Goal: Information Seeking & Learning: Learn about a topic

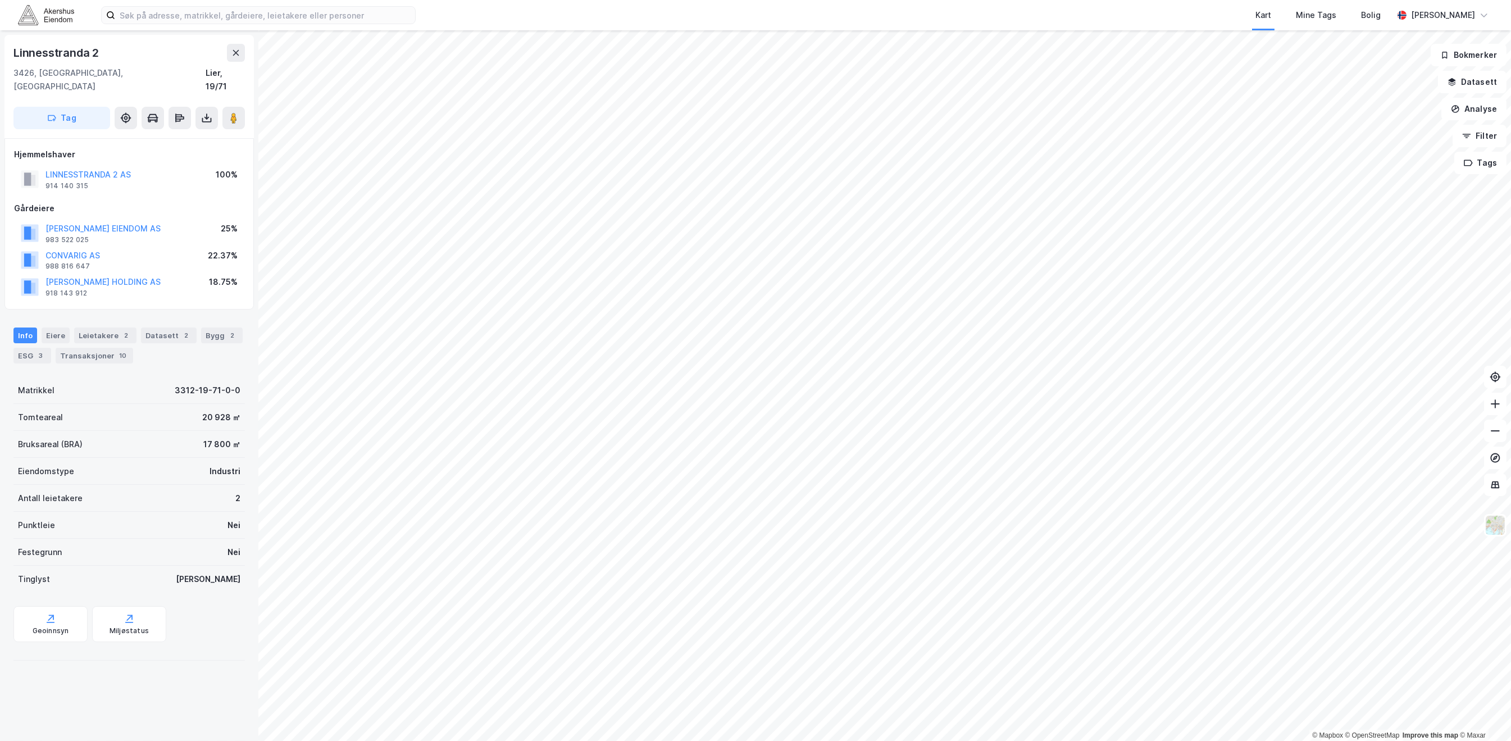
click at [40, 0] on div "Kart Mine Tags Bolig [PERSON_NAME]" at bounding box center [755, 15] width 1511 height 30
click at [40, 7] on img at bounding box center [46, 15] width 56 height 20
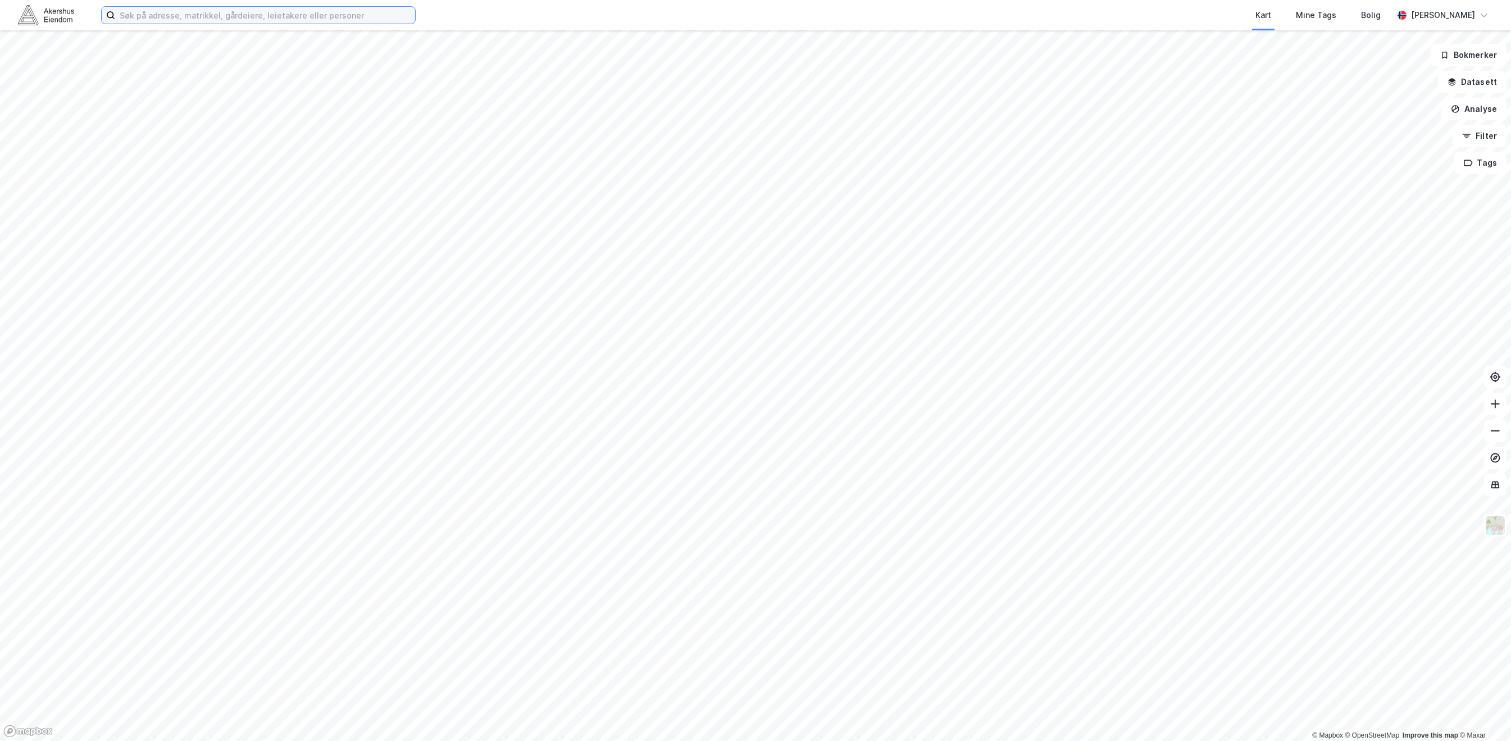
click at [196, 12] on input at bounding box center [265, 15] width 300 height 17
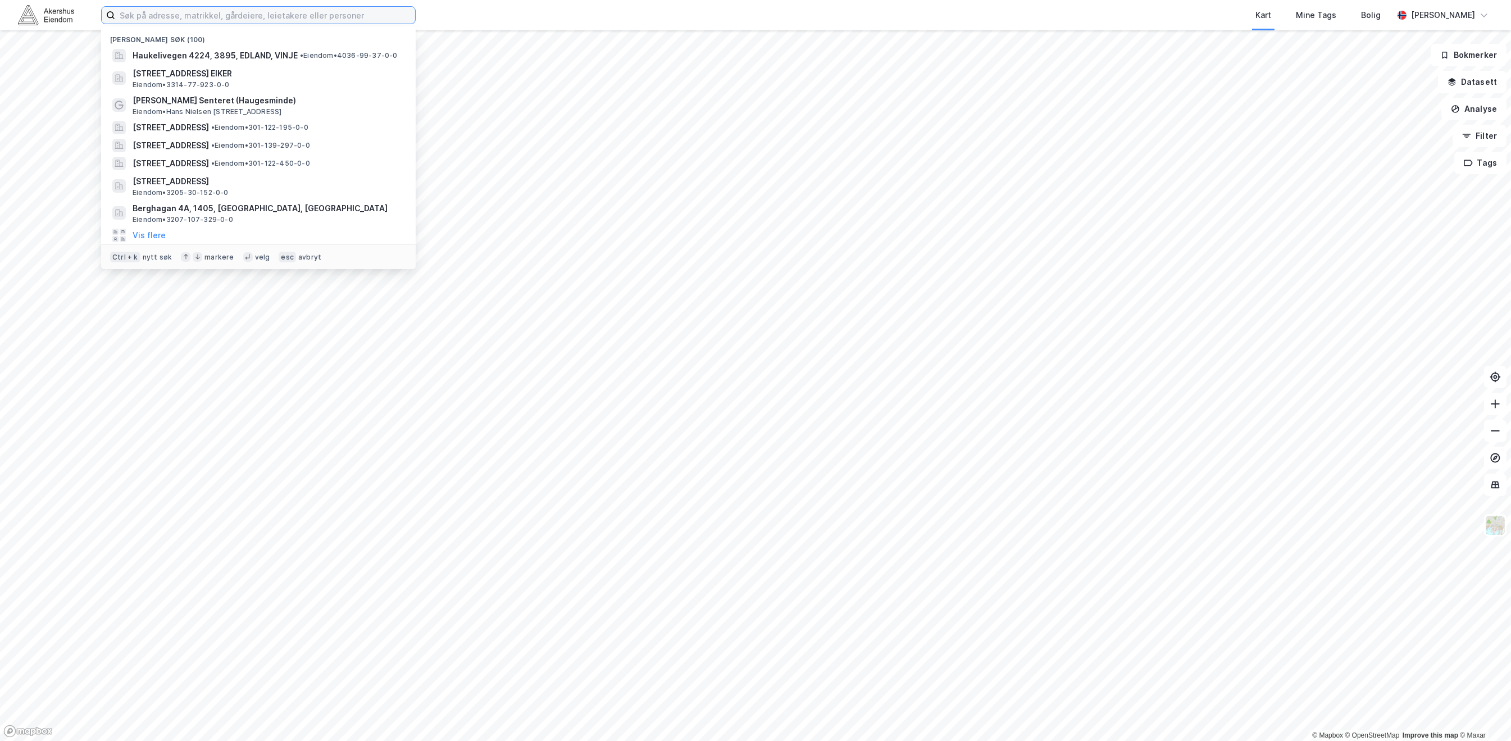
paste input "FETE TYPER AS"
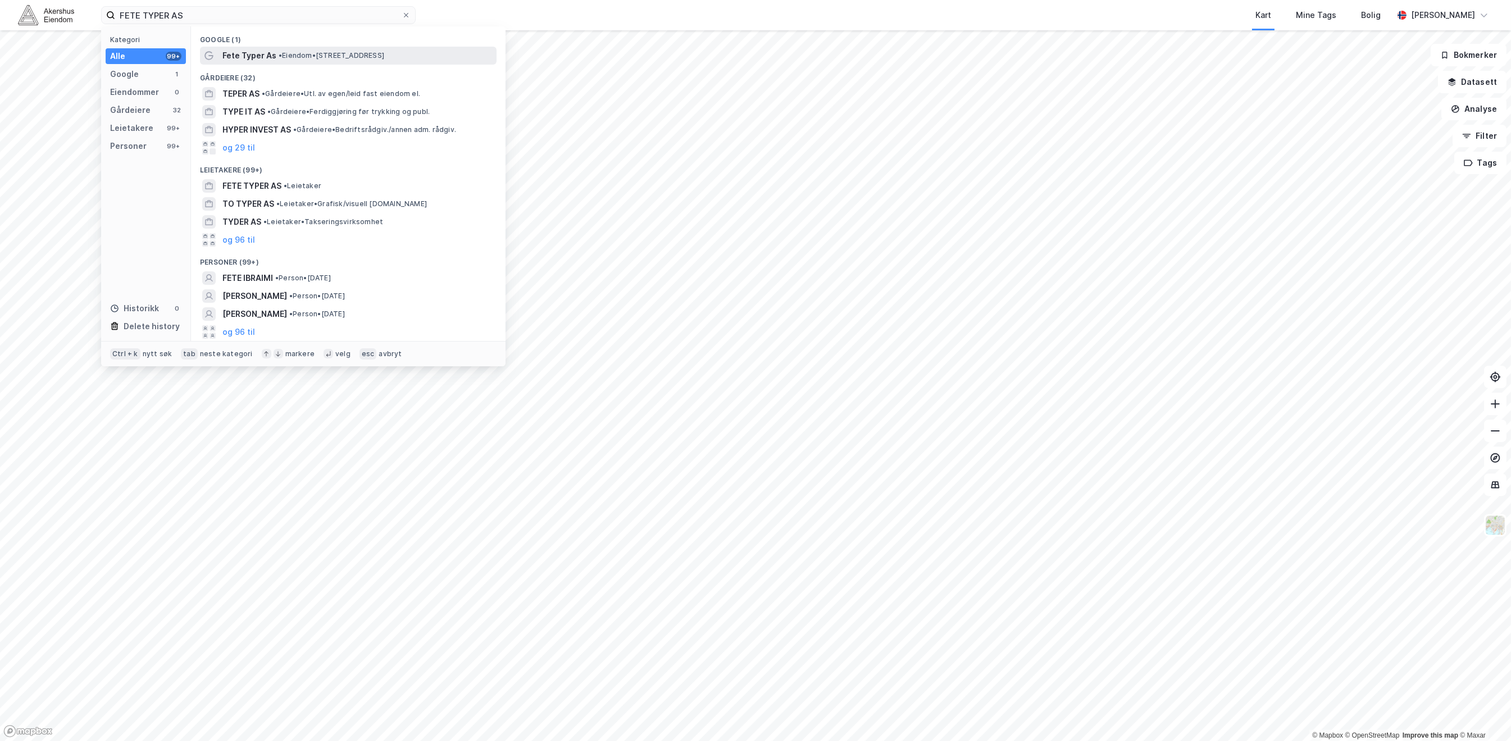
click at [423, 53] on div "Fete Typer As • Eiendom • [STREET_ADDRESS]" at bounding box center [358, 55] width 272 height 13
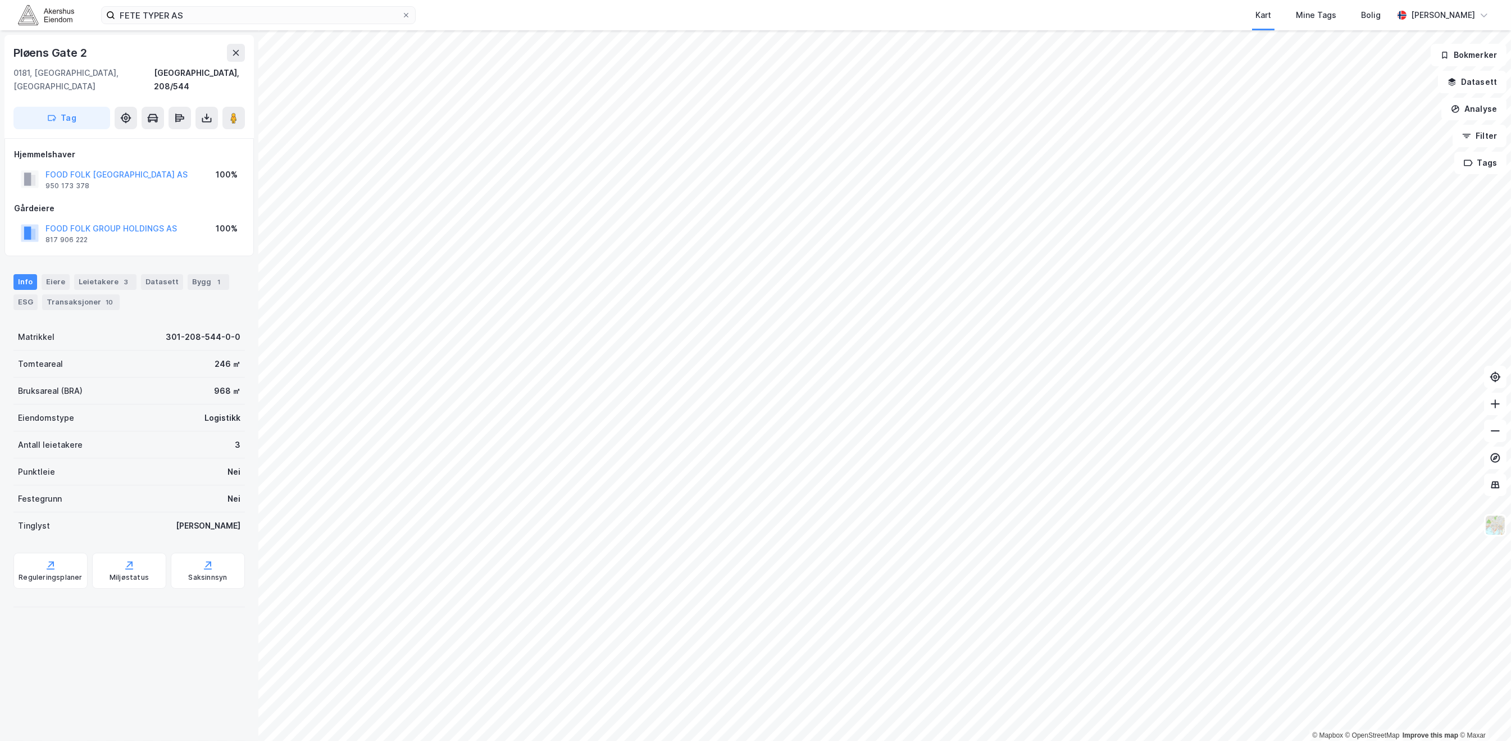
click at [98, 261] on div "Info [PERSON_NAME] 3 Datasett Bygg 1 ESG Transaksjoner 10" at bounding box center [129, 288] width 258 height 54
click at [103, 274] on div "Leietakere 3" at bounding box center [105, 282] width 62 height 16
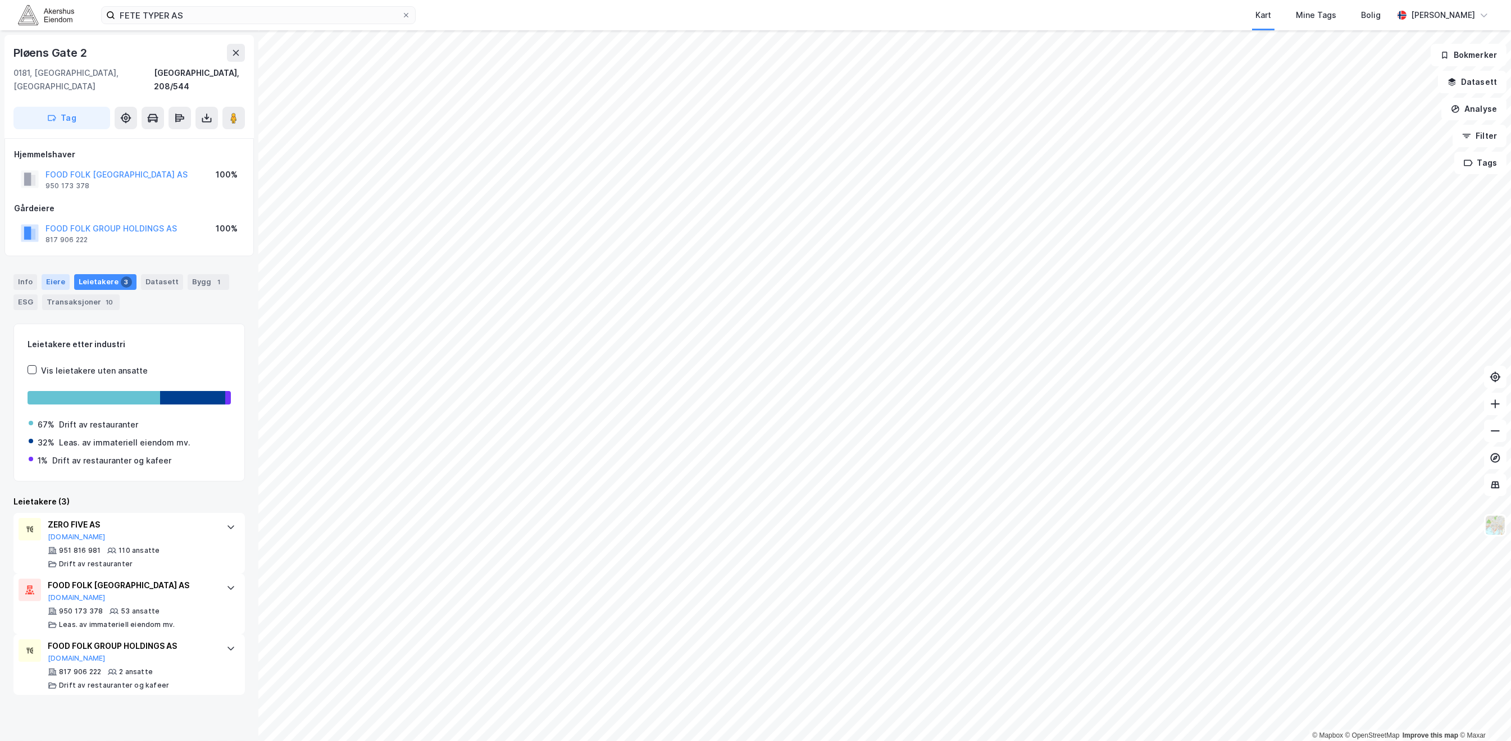
click at [63, 274] on div "Eiere" at bounding box center [56, 282] width 28 height 16
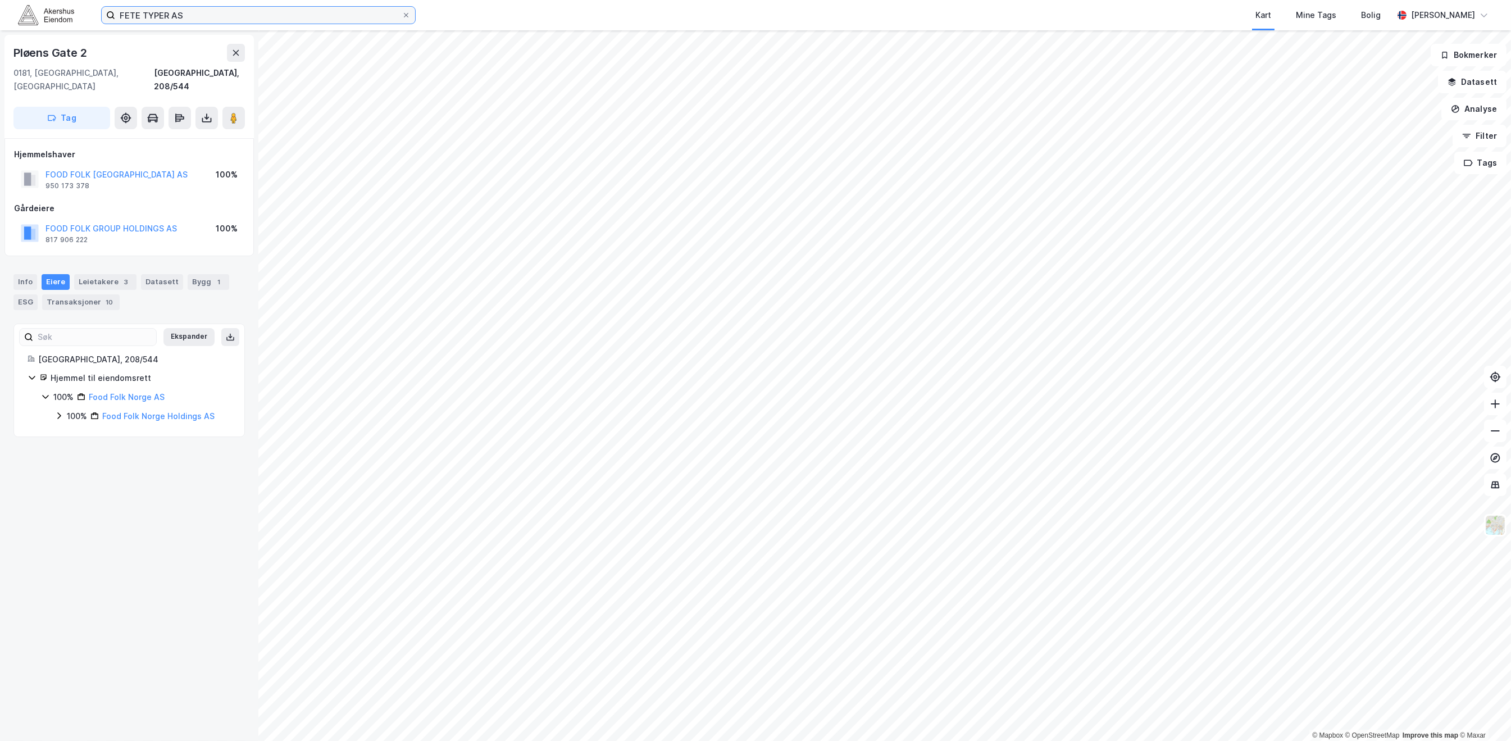
click at [201, 12] on input "FETE TYPER AS" at bounding box center [258, 15] width 287 height 17
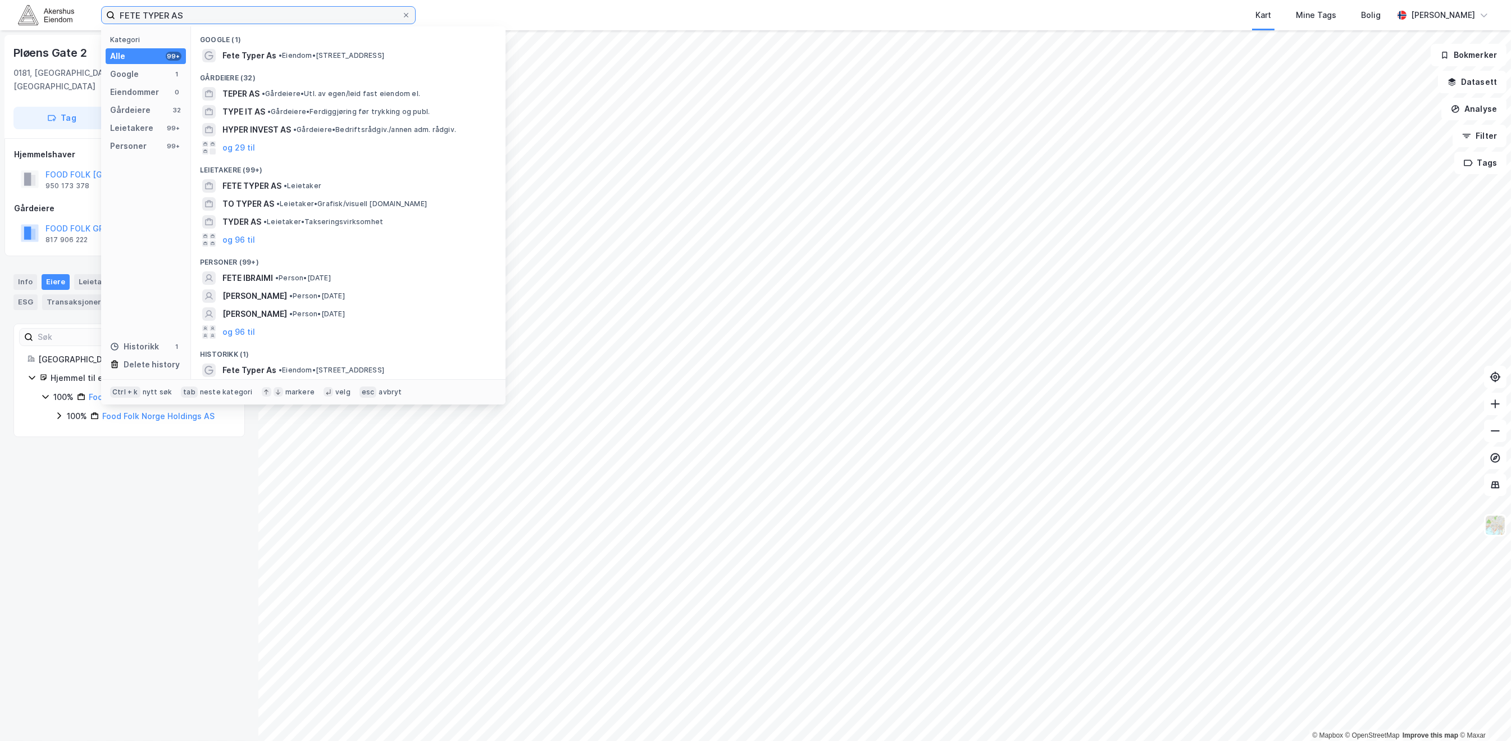
click at [201, 12] on input "FETE TYPER AS" at bounding box center [258, 15] width 287 height 17
paste input "Alf [STREET_ADDRESS]"
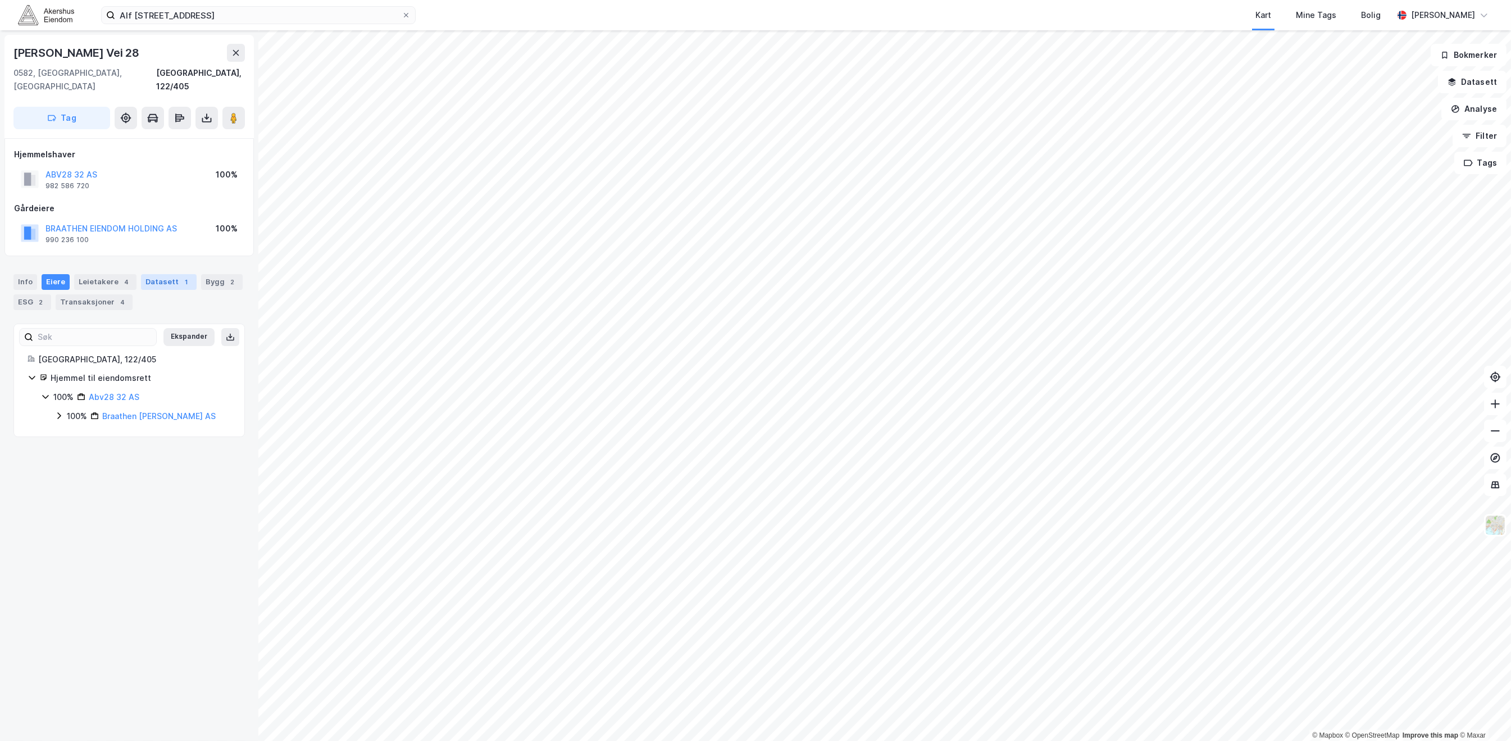
drag, startPoint x: 23, startPoint y: 269, endPoint x: 162, endPoint y: 268, distance: 139.3
click at [25, 274] on div "Info" at bounding box center [25, 282] width 24 height 16
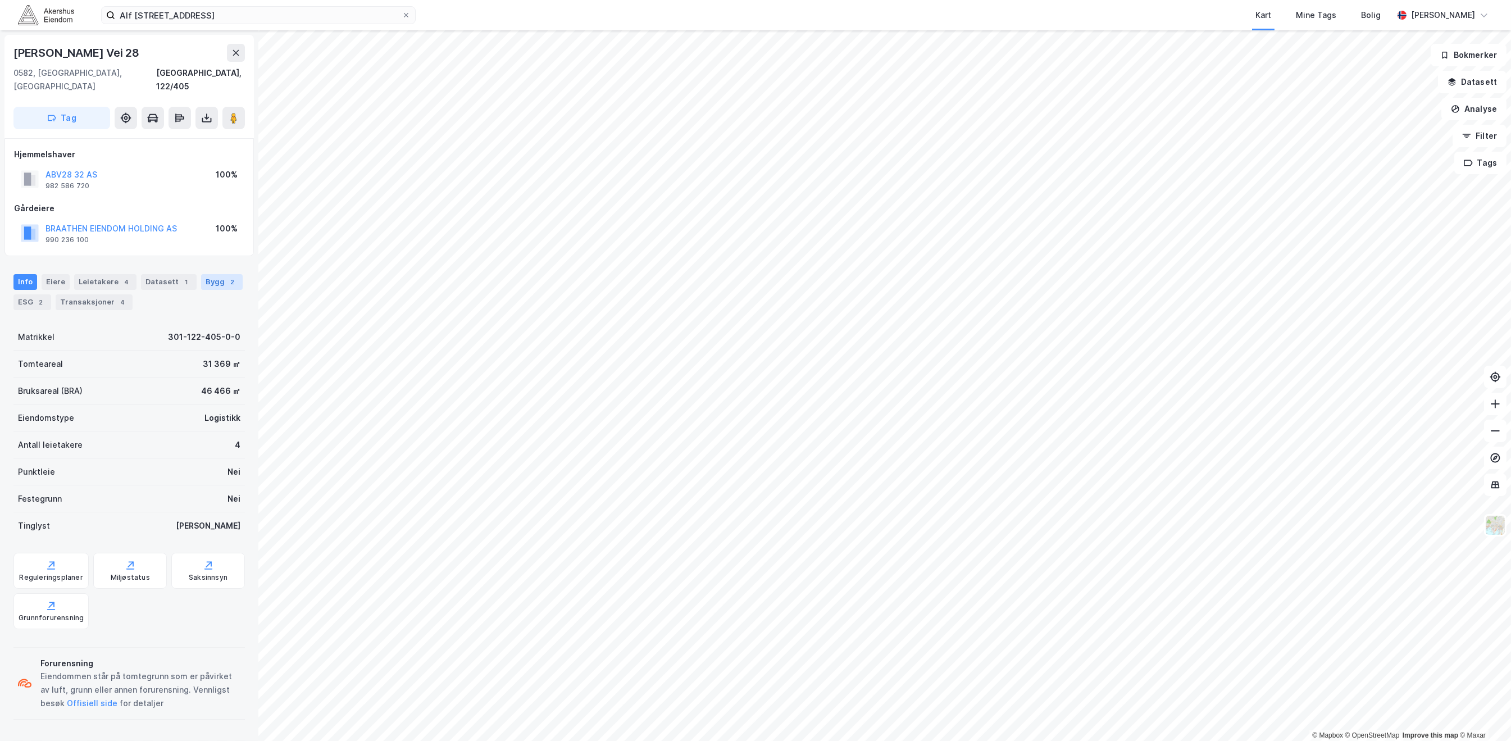
click at [210, 274] on div "Bygg 2" at bounding box center [222, 282] width 42 height 16
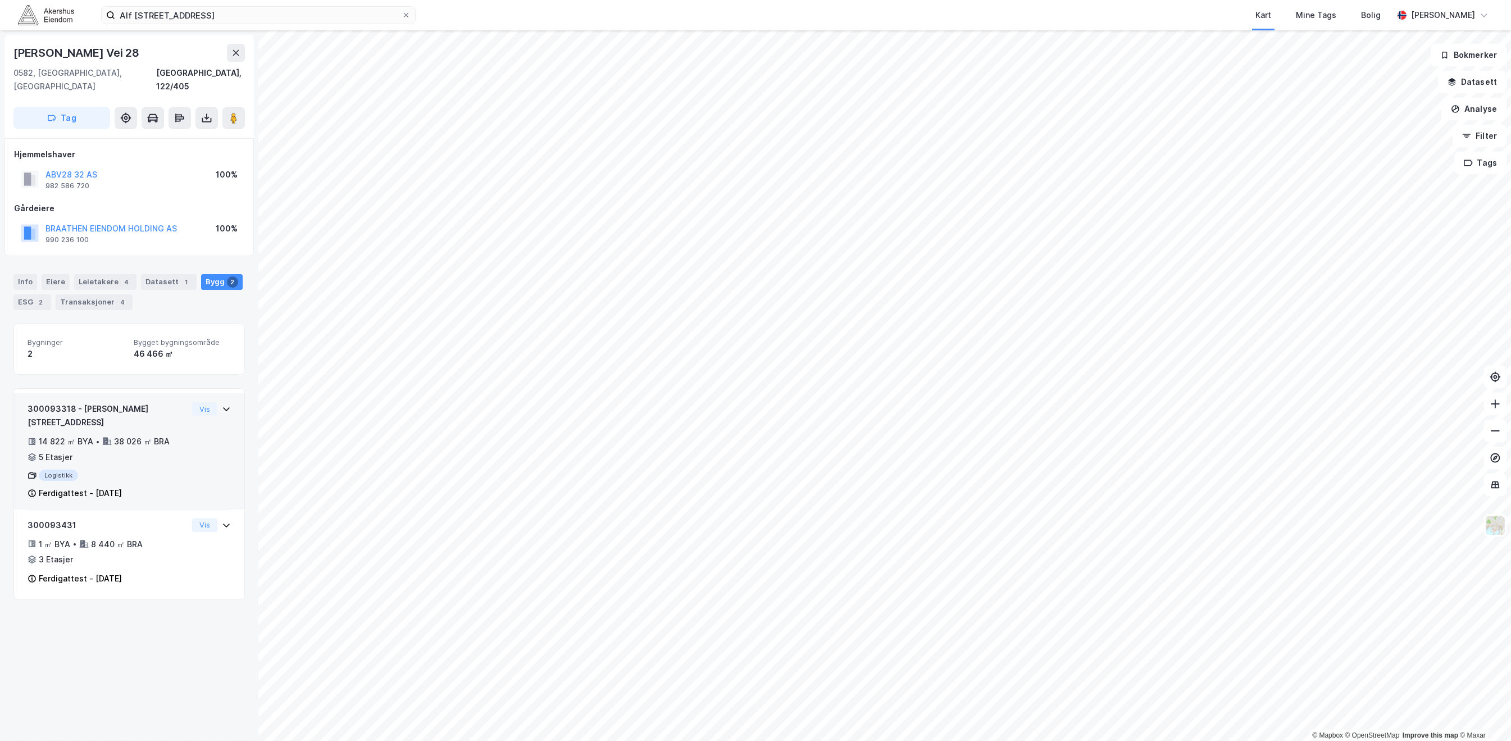
click at [222, 405] on icon at bounding box center [226, 409] width 9 height 9
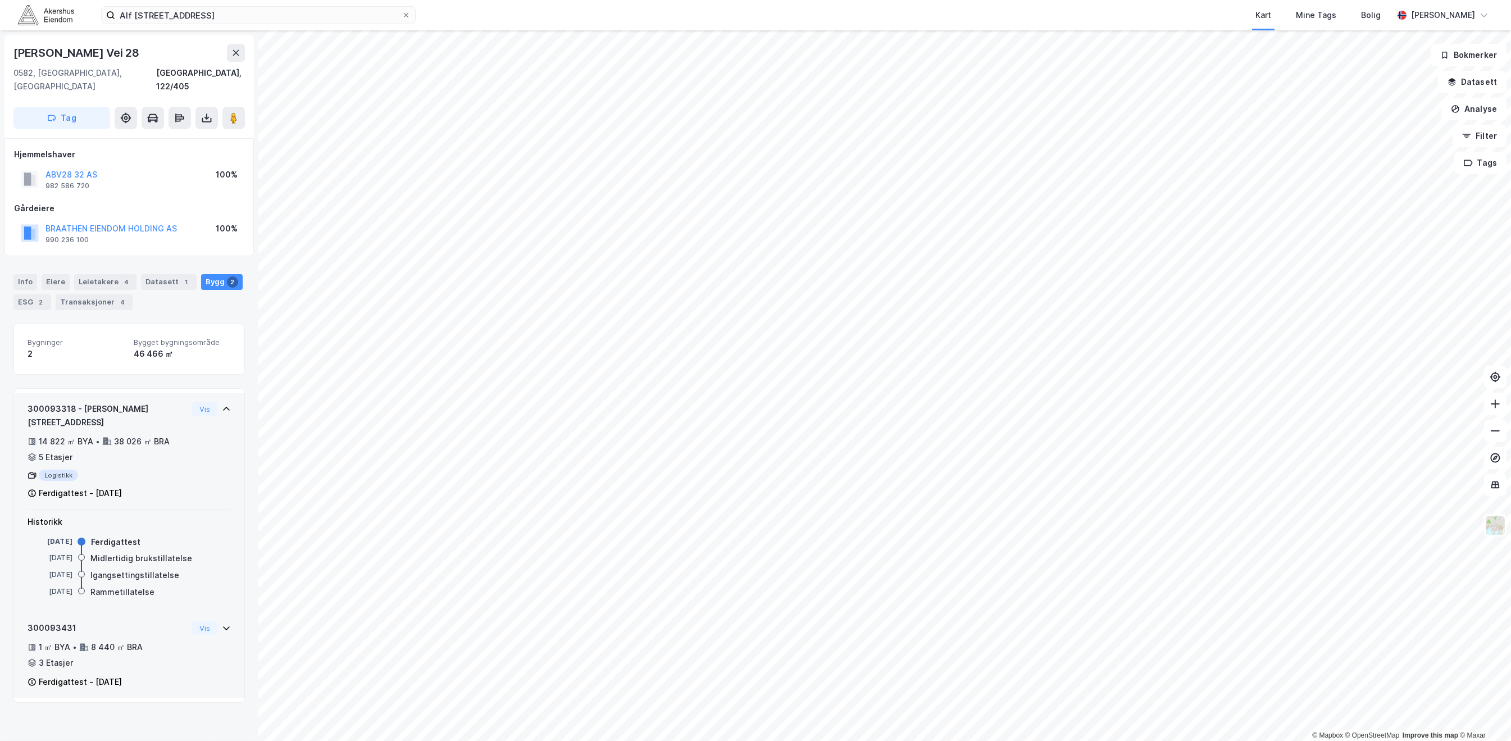
click at [222, 624] on icon at bounding box center [226, 628] width 9 height 9
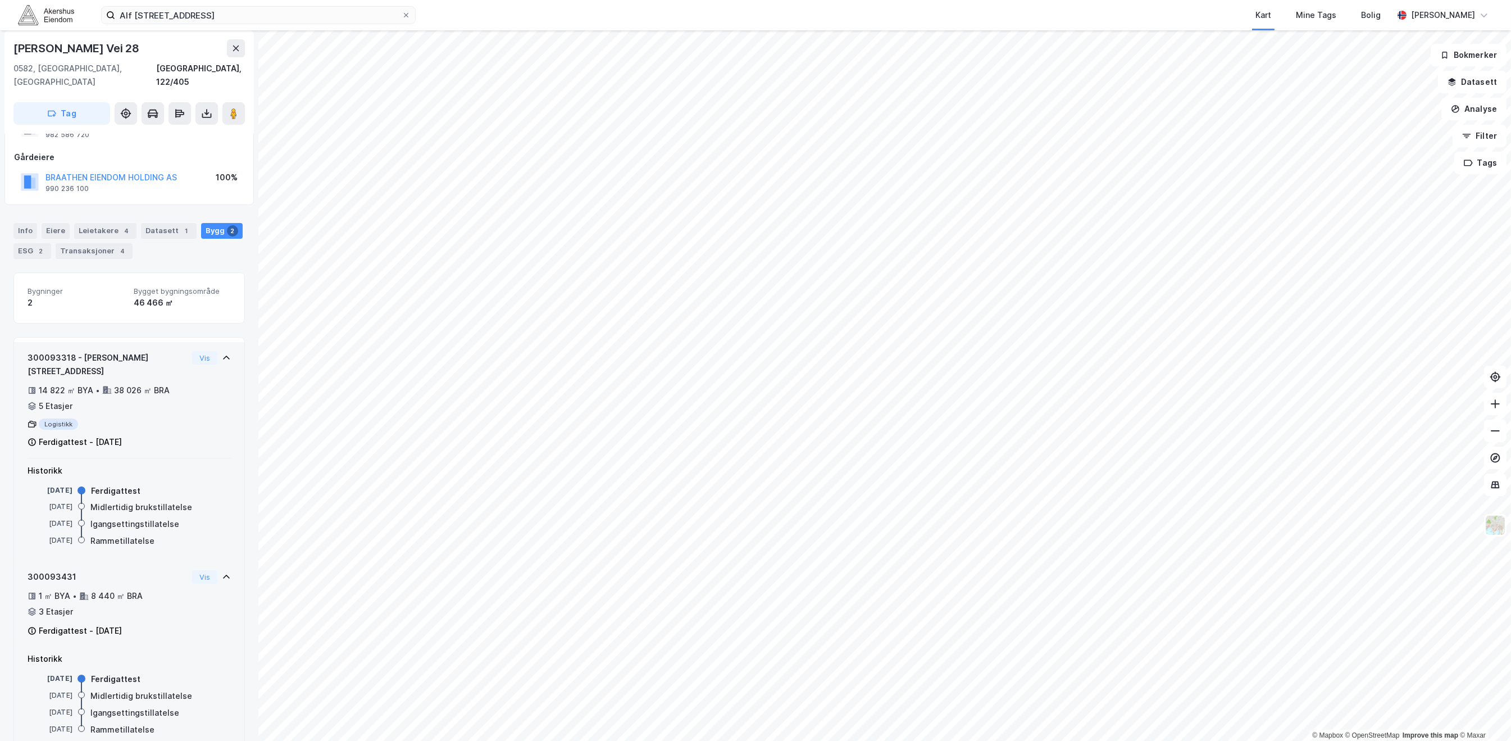
scroll to position [46, 0]
click at [113, 233] on div "Info [PERSON_NAME] 4 Datasett 1 Bygg 2 ESG 2 Transaksjoner 4" at bounding box center [128, 247] width 231 height 36
click at [113, 229] on div "Leietakere 4" at bounding box center [105, 237] width 62 height 16
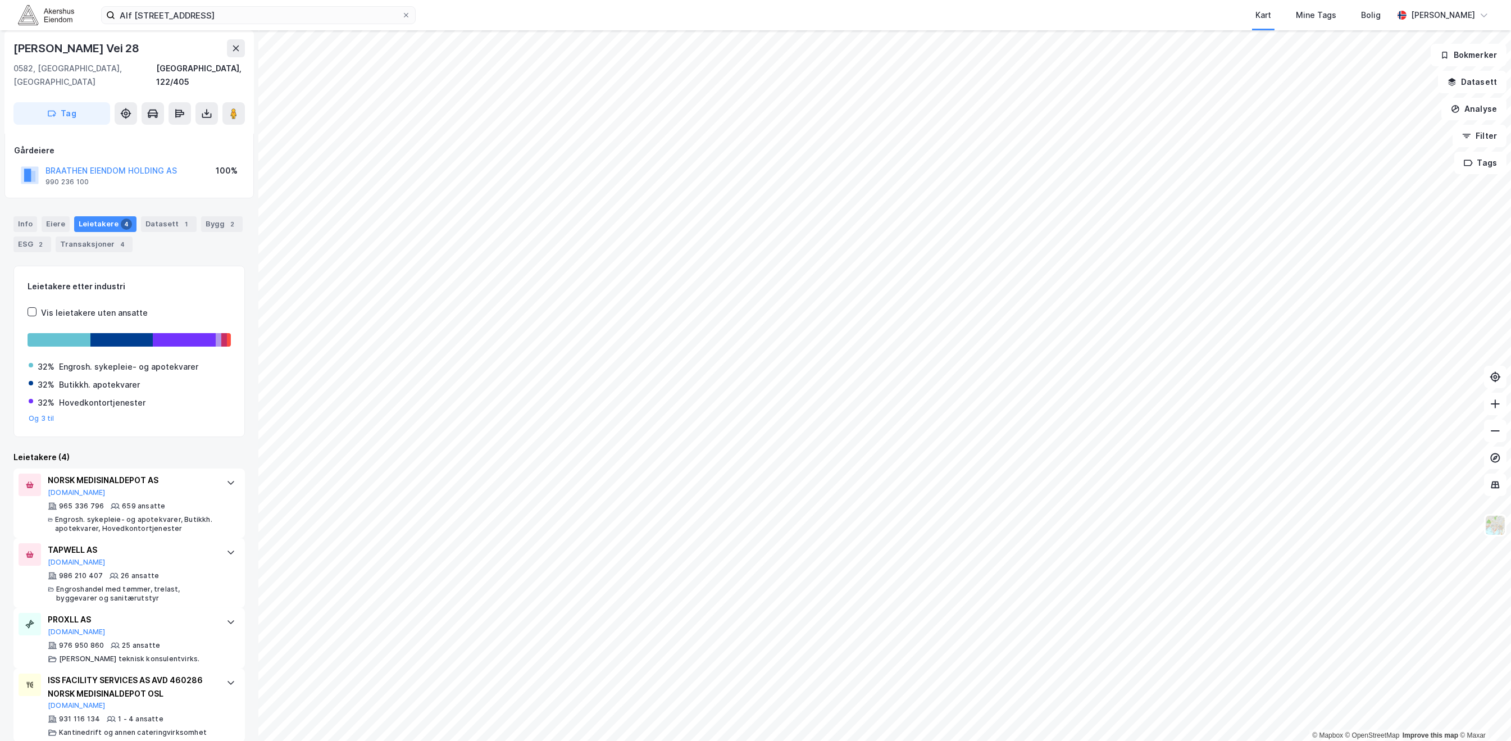
scroll to position [59, 0]
click at [226, 616] on icon at bounding box center [230, 620] width 9 height 9
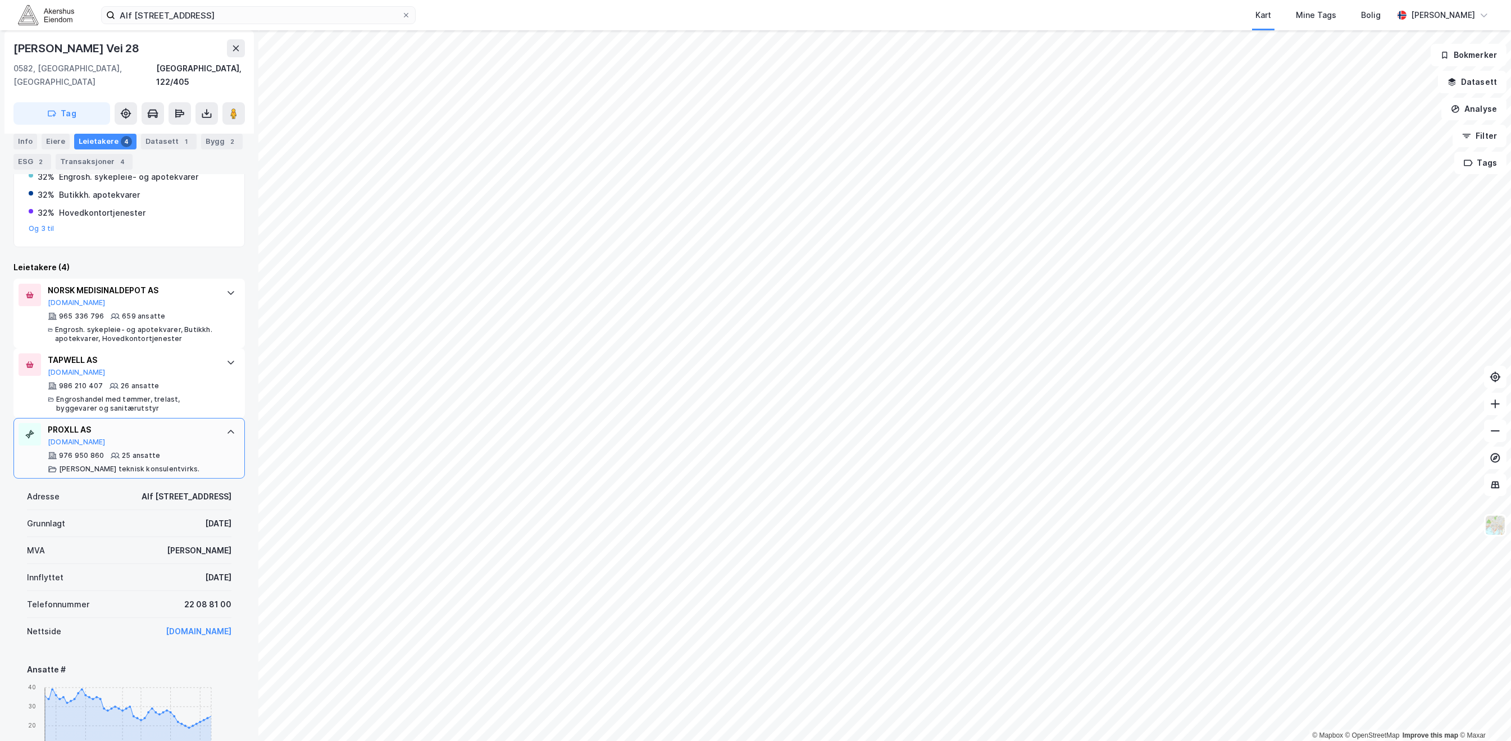
scroll to position [284, 0]
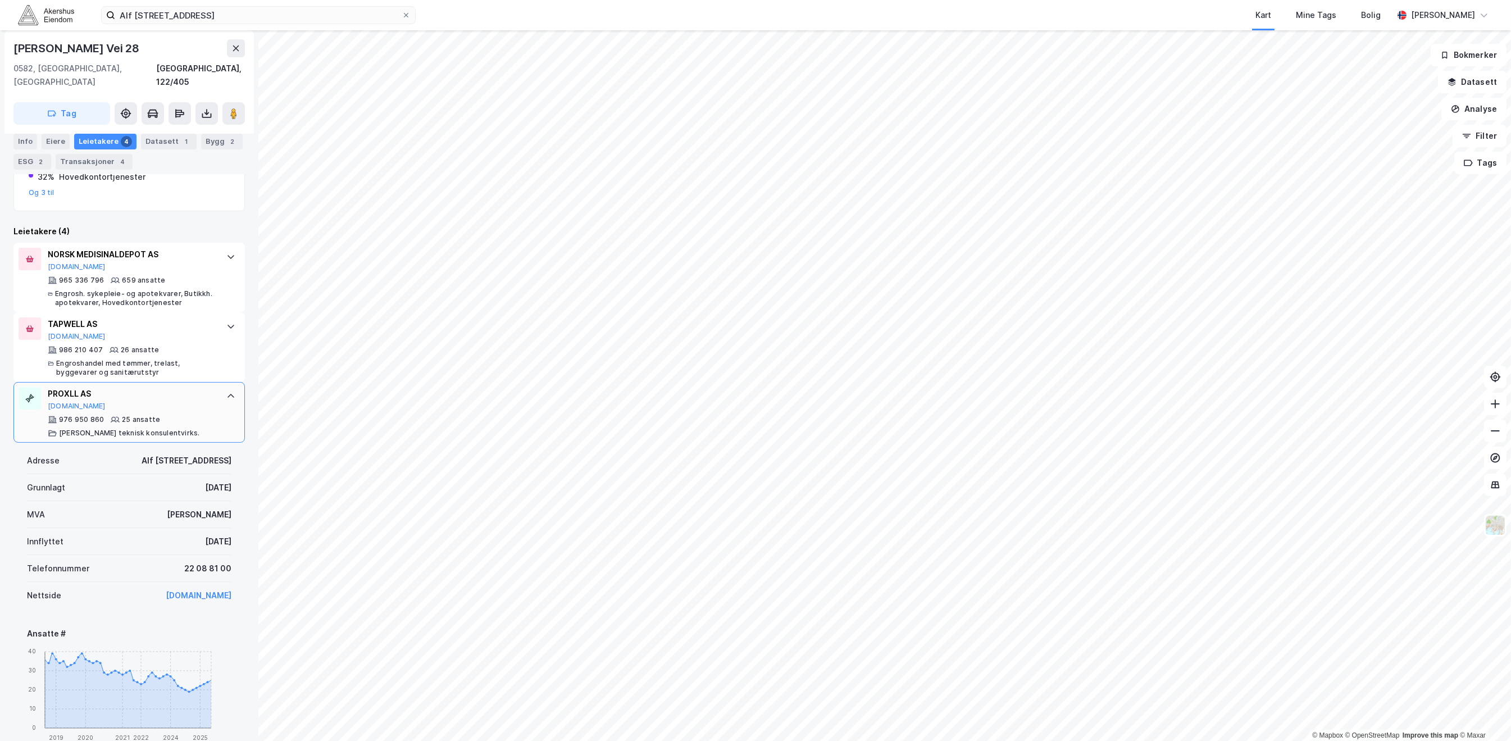
click at [228, 394] on icon at bounding box center [231, 396] width 7 height 4
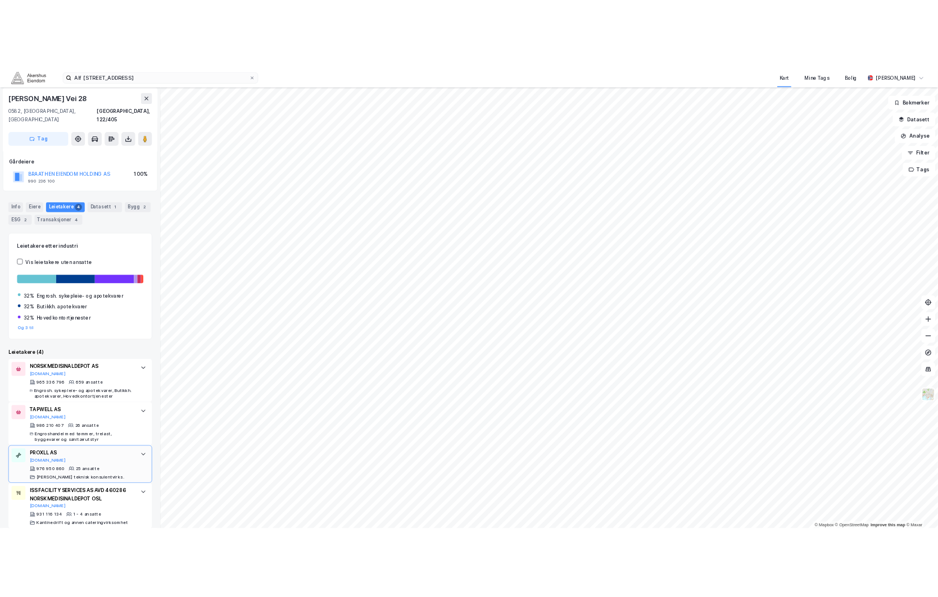
scroll to position [59, 0]
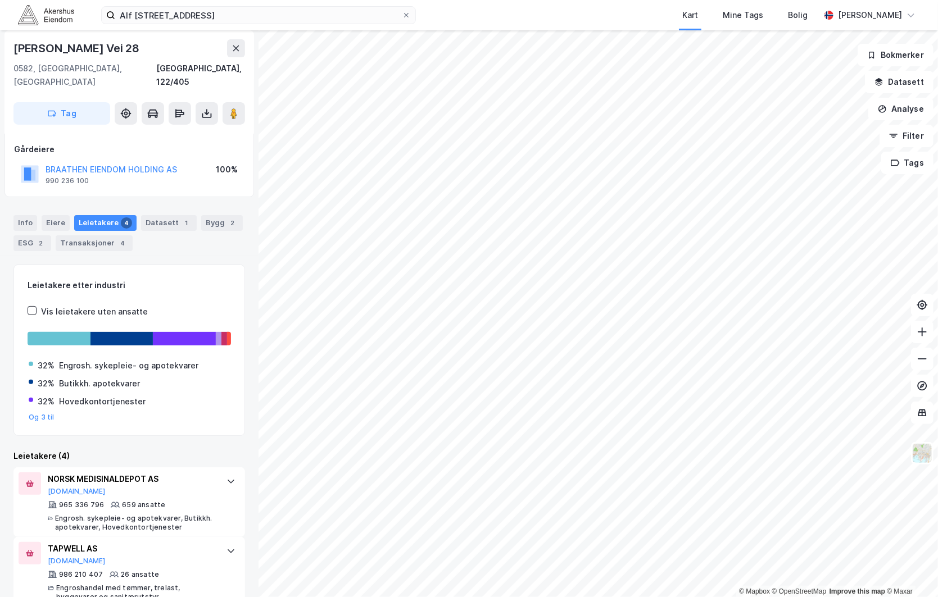
click at [207, 5] on div "[PERSON_NAME] vei 28 Kart Mine Tags Bolig [PERSON_NAME]" at bounding box center [469, 15] width 938 height 30
drag, startPoint x: 207, startPoint y: 5, endPoint x: 183, endPoint y: 16, distance: 25.9
click at [183, 16] on input "Alf [STREET_ADDRESS]" at bounding box center [258, 15] width 287 height 17
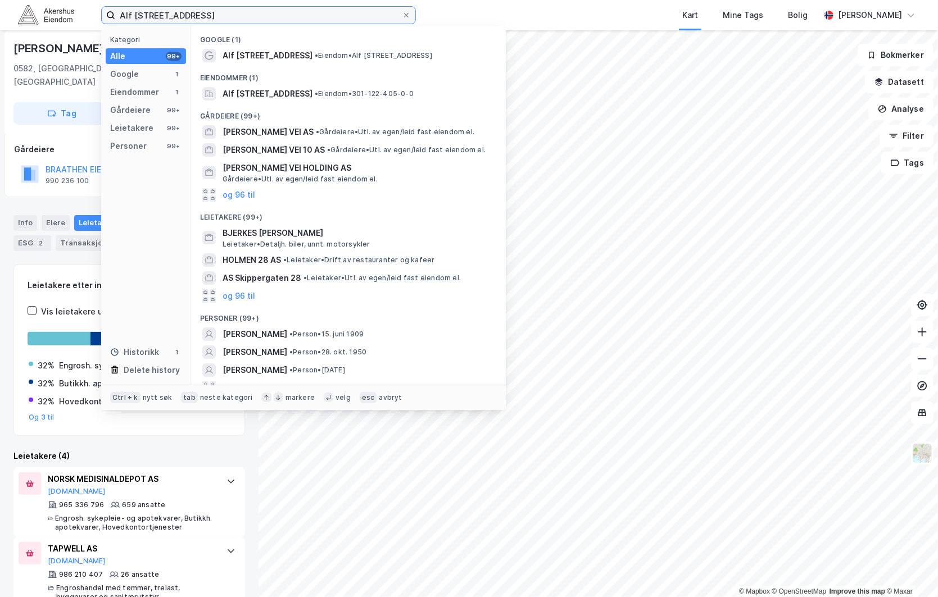
click at [183, 16] on input "Alf [STREET_ADDRESS]" at bounding box center [258, 15] width 287 height 17
click at [211, 15] on input "Alf [STREET_ADDRESS]" at bounding box center [258, 15] width 287 height 17
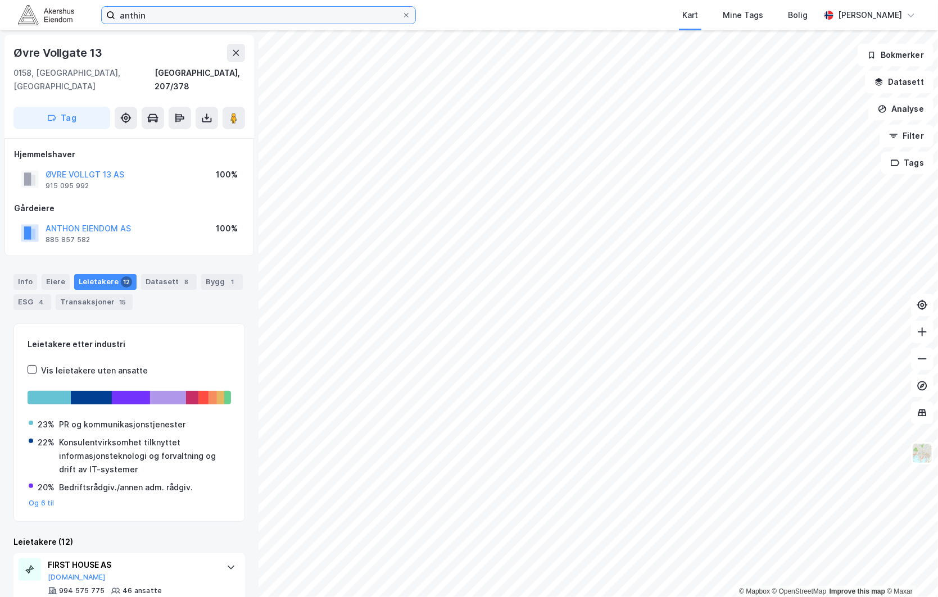
click at [217, 17] on input "anthin" at bounding box center [258, 15] width 287 height 17
click at [201, 16] on input "anthon" at bounding box center [258, 15] width 287 height 17
click at [240, 56] on icon at bounding box center [235, 52] width 9 height 9
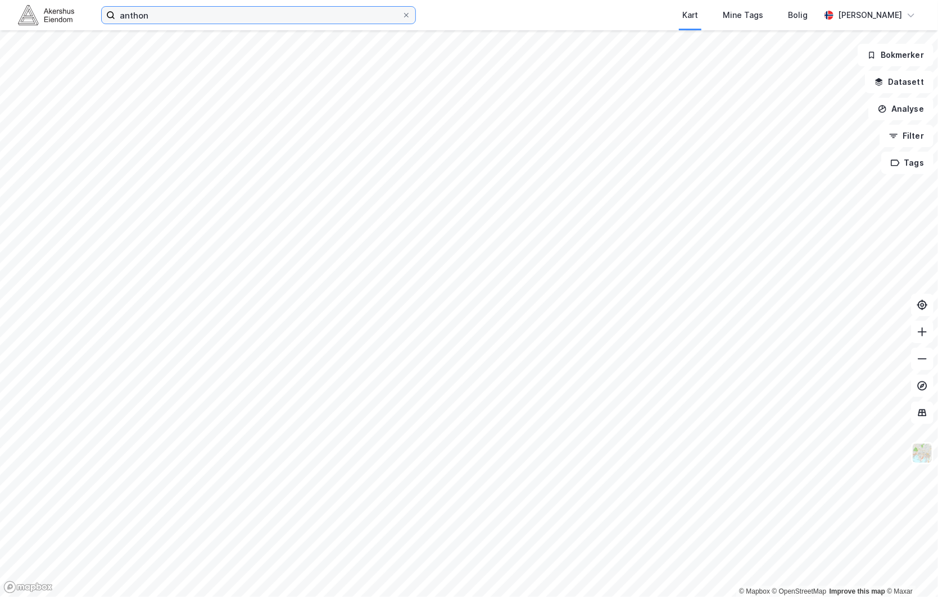
click at [186, 19] on input "anthon" at bounding box center [258, 15] width 287 height 17
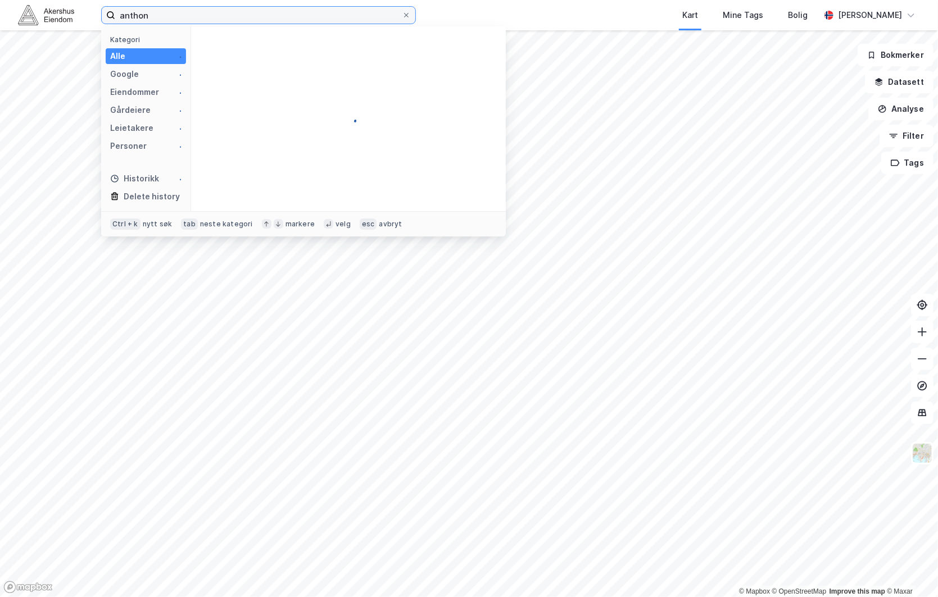
type input "anthon"
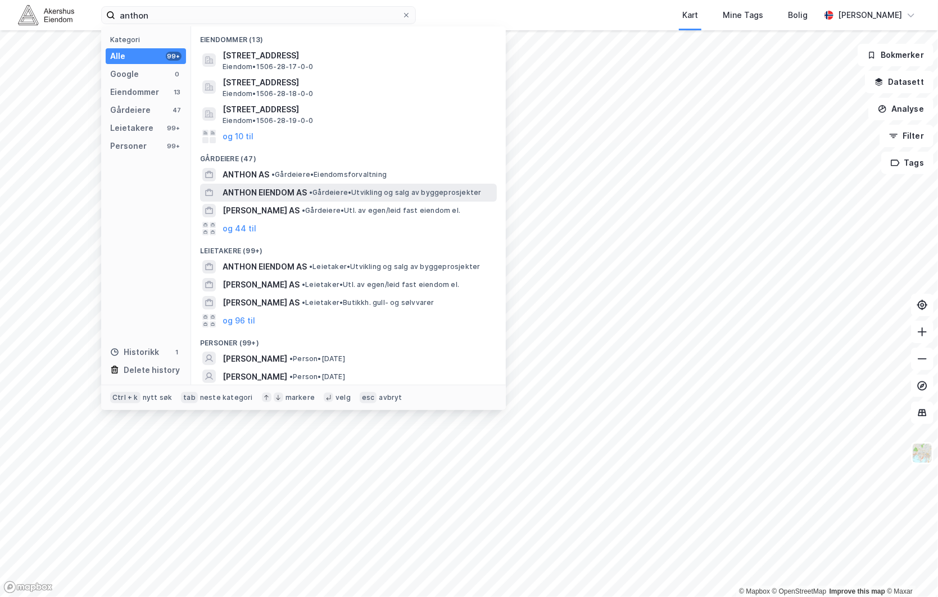
click at [298, 190] on span "ANTHON EIENDOM AS" at bounding box center [264, 192] width 84 height 13
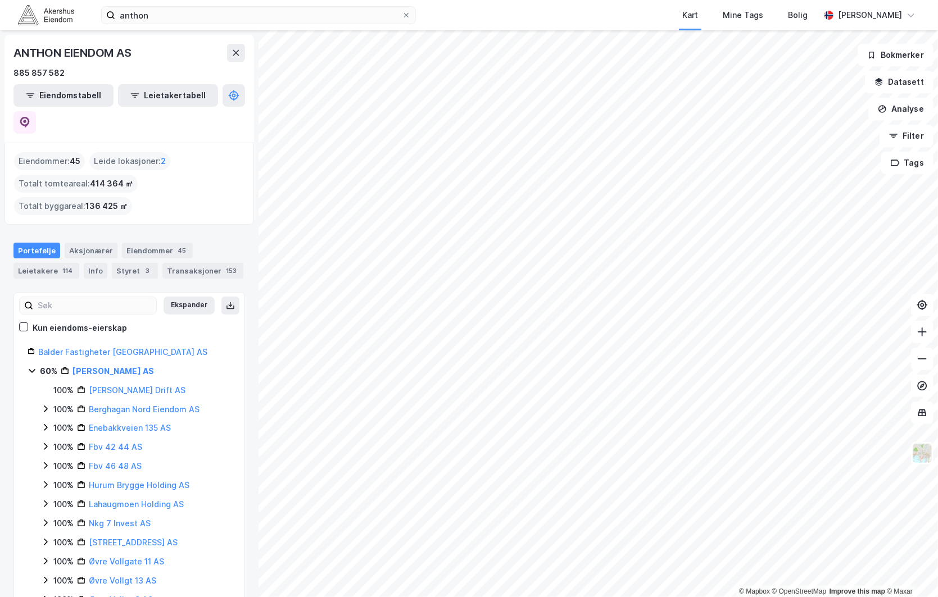
click at [199, 156] on div "Eiendommer : 45 Leide lokasjoner : 2 Totalt tomteareal : 414 364 ㎡ Totalt bygga…" at bounding box center [129, 183] width 230 height 63
